Goal: Information Seeking & Learning: Learn about a topic

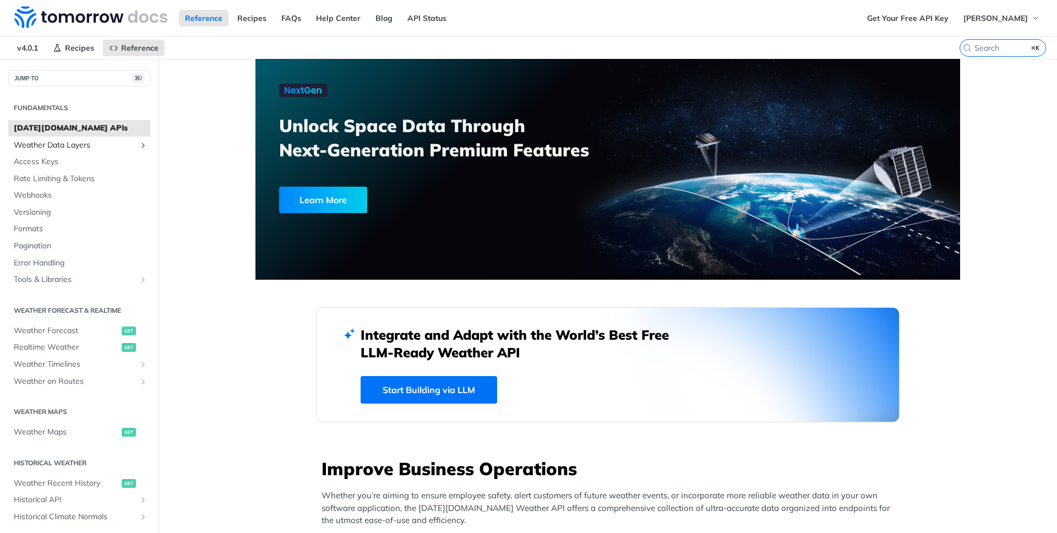
click at [91, 149] on span "Weather Data Layers" at bounding box center [75, 145] width 122 height 11
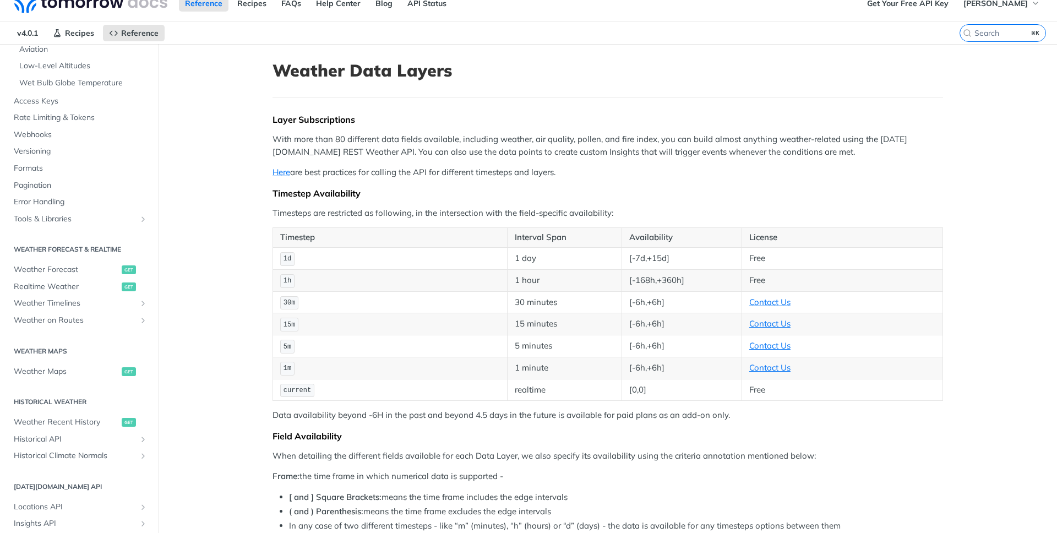
scroll to position [323, 0]
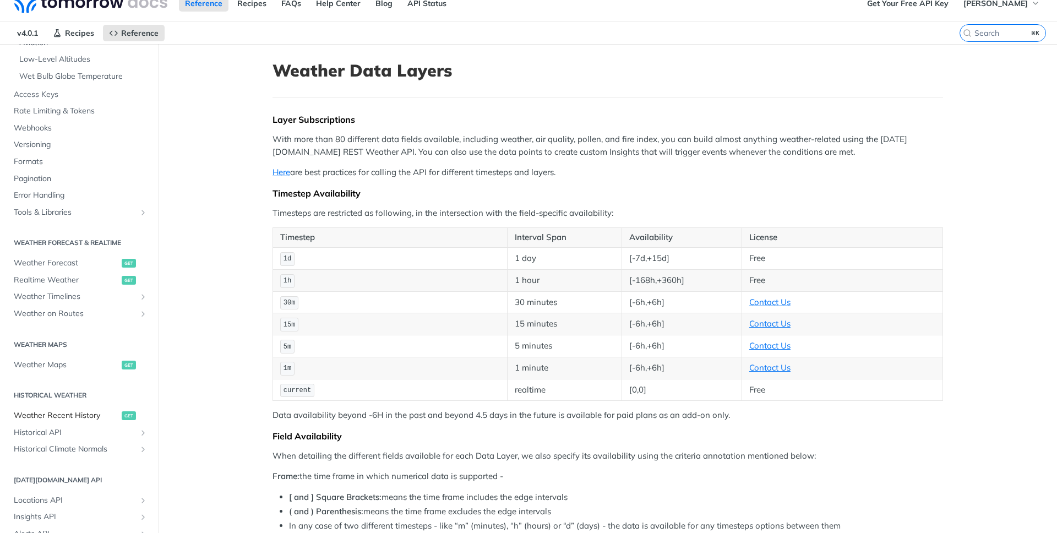
click at [100, 416] on span "Weather Recent History" at bounding box center [66, 415] width 105 height 11
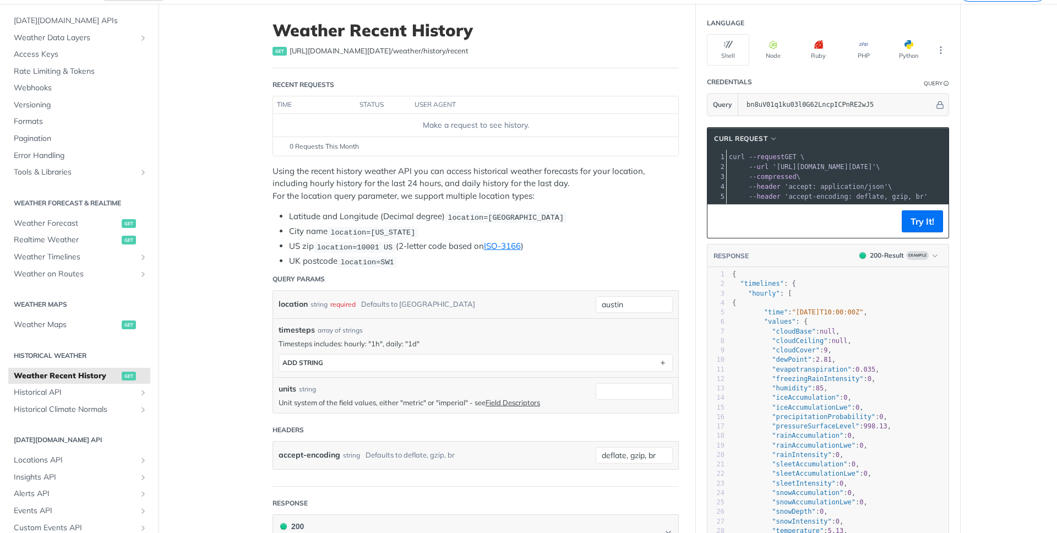
scroll to position [58, 0]
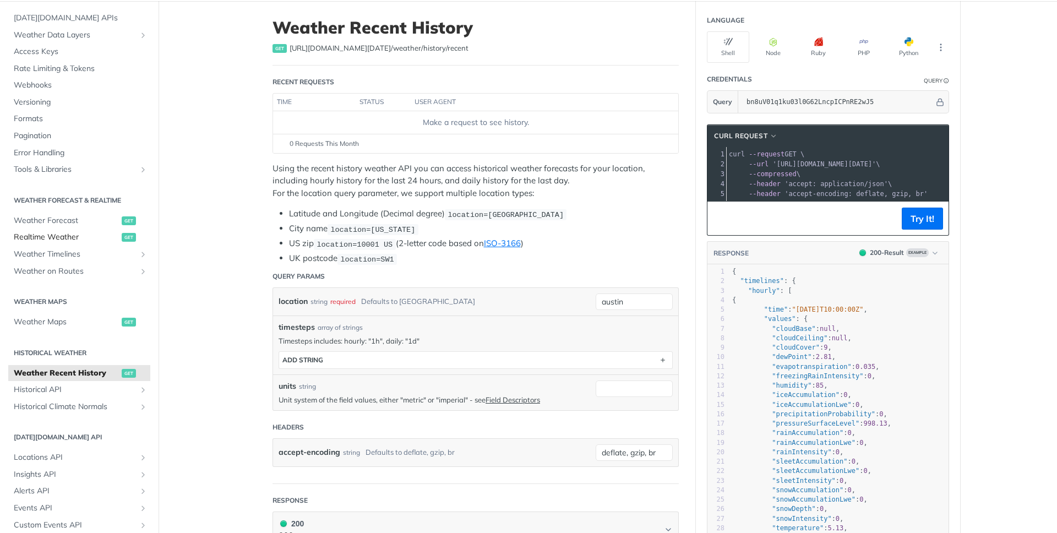
click at [96, 235] on span "Realtime Weather" at bounding box center [66, 237] width 105 height 11
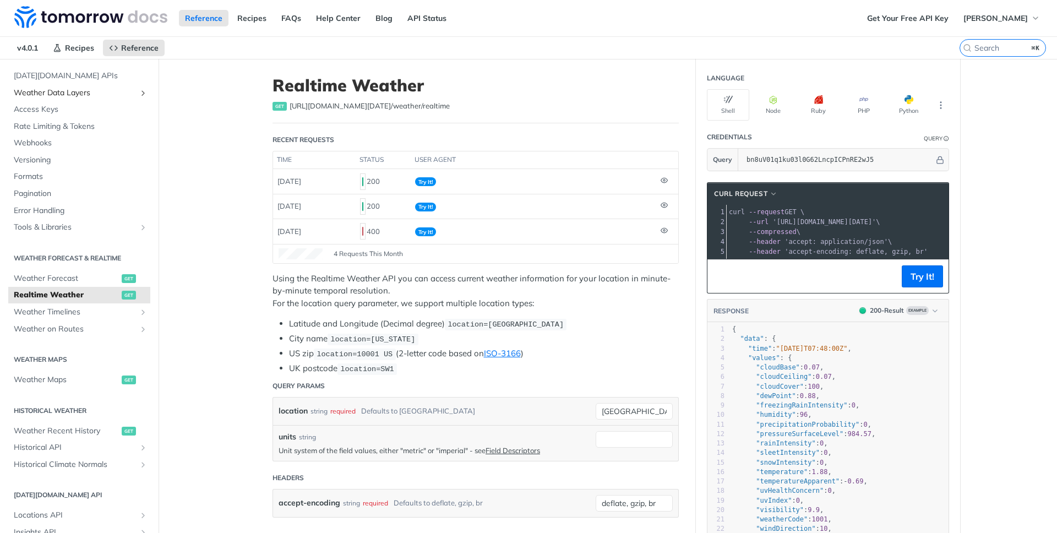
click at [120, 91] on span "Weather Data Layers" at bounding box center [75, 93] width 122 height 11
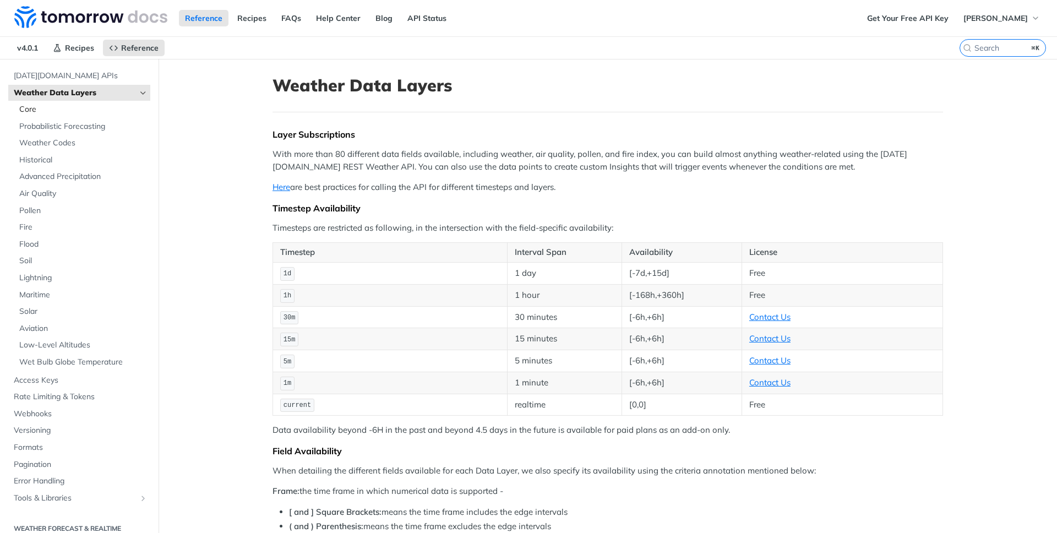
click at [92, 107] on span "Core" at bounding box center [83, 109] width 128 height 11
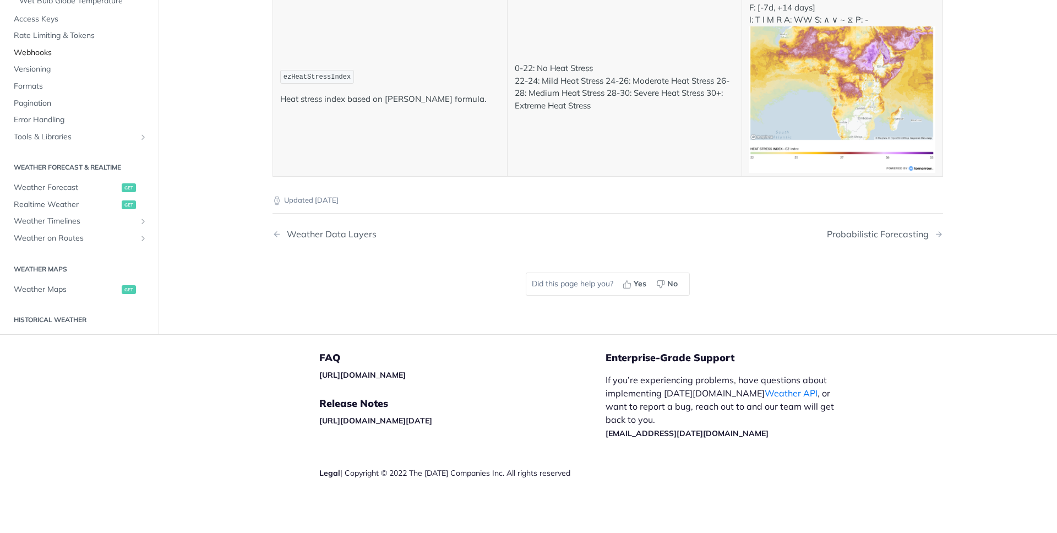
scroll to position [204, 0]
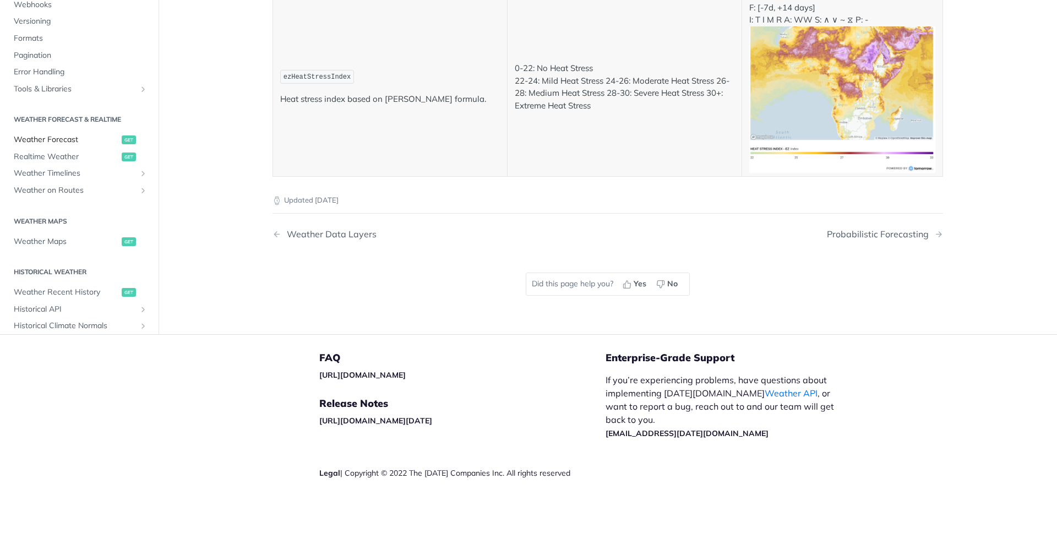
click at [87, 145] on span "Weather Forecast" at bounding box center [66, 139] width 105 height 11
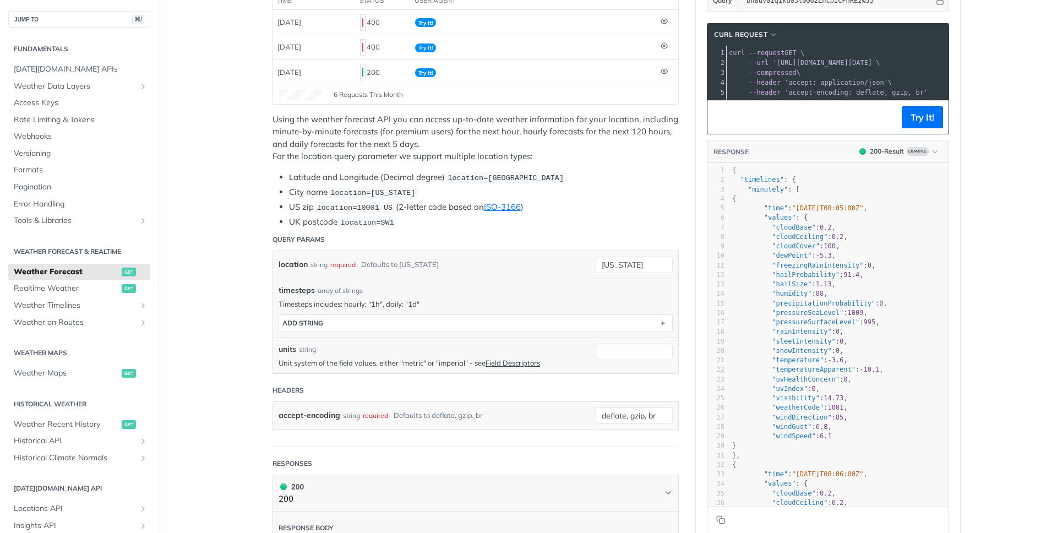
scroll to position [156, 0]
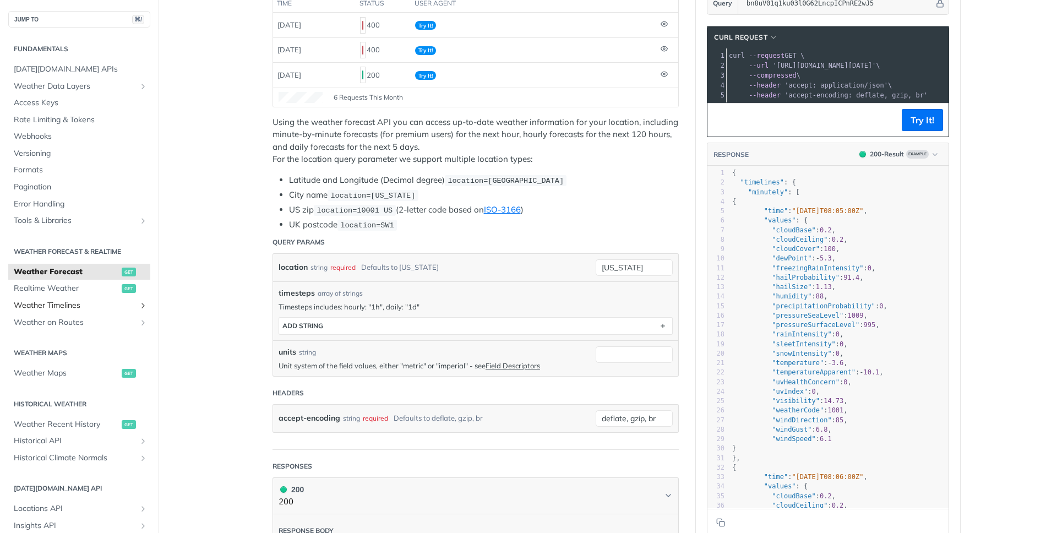
click at [94, 305] on span "Weather Timelines" at bounding box center [75, 305] width 122 height 11
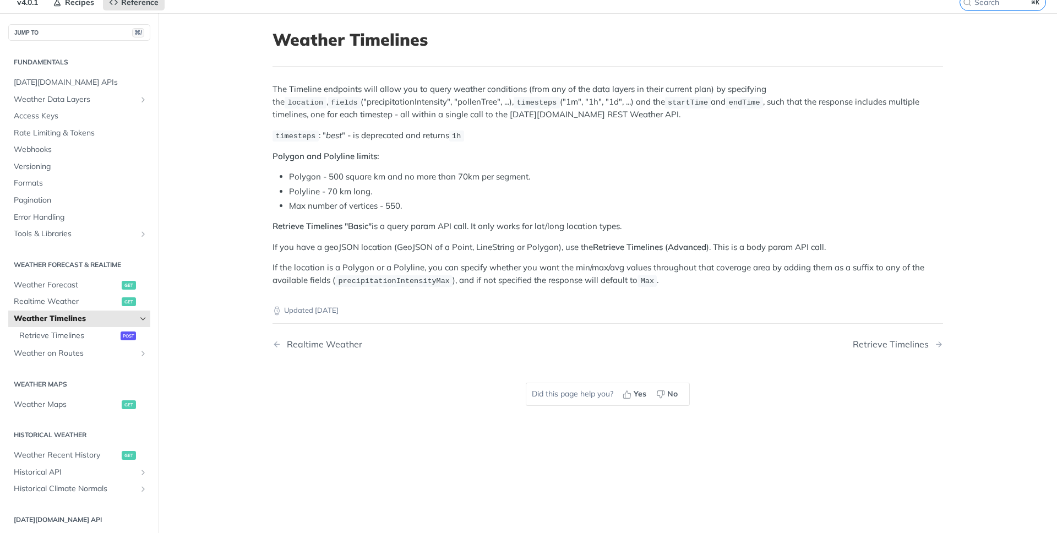
scroll to position [36, 0]
